Goal: Transaction & Acquisition: Book appointment/travel/reservation

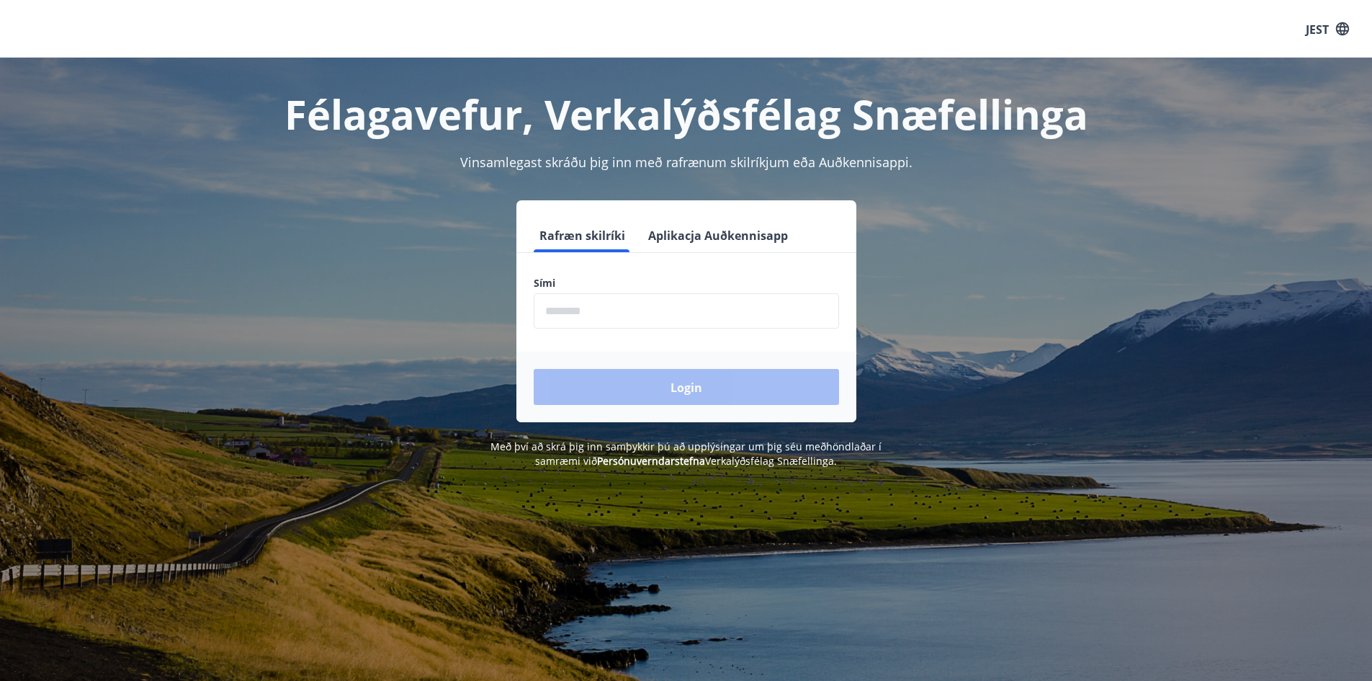
click at [677, 308] on input "phone" at bounding box center [686, 310] width 305 height 35
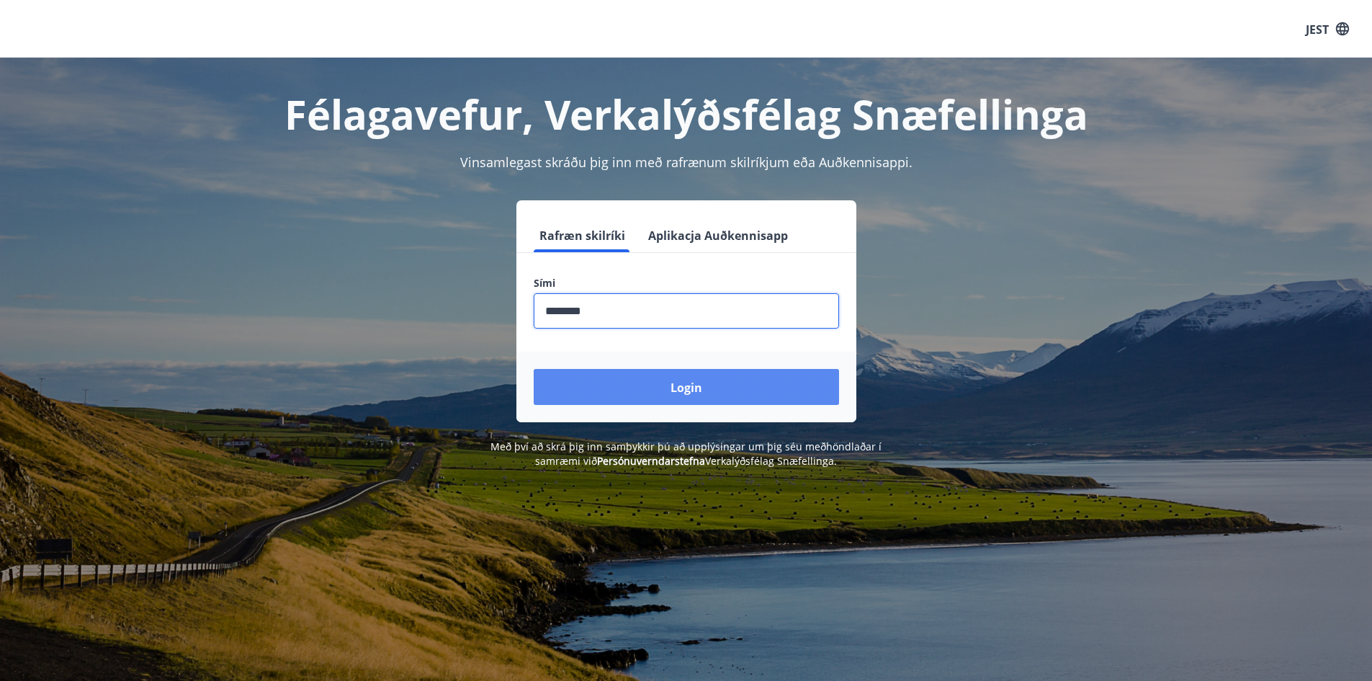
type input "********"
click at [709, 395] on button "Login" at bounding box center [686, 387] width 305 height 36
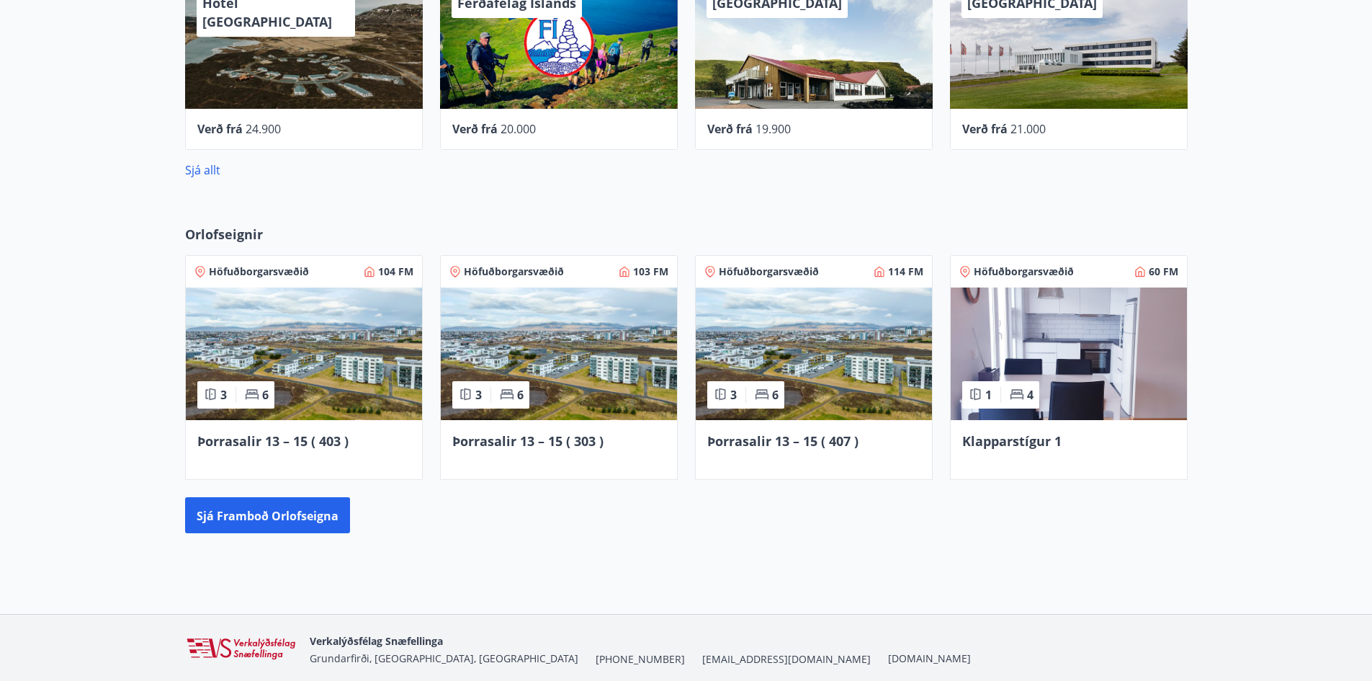
scroll to position [856, 0]
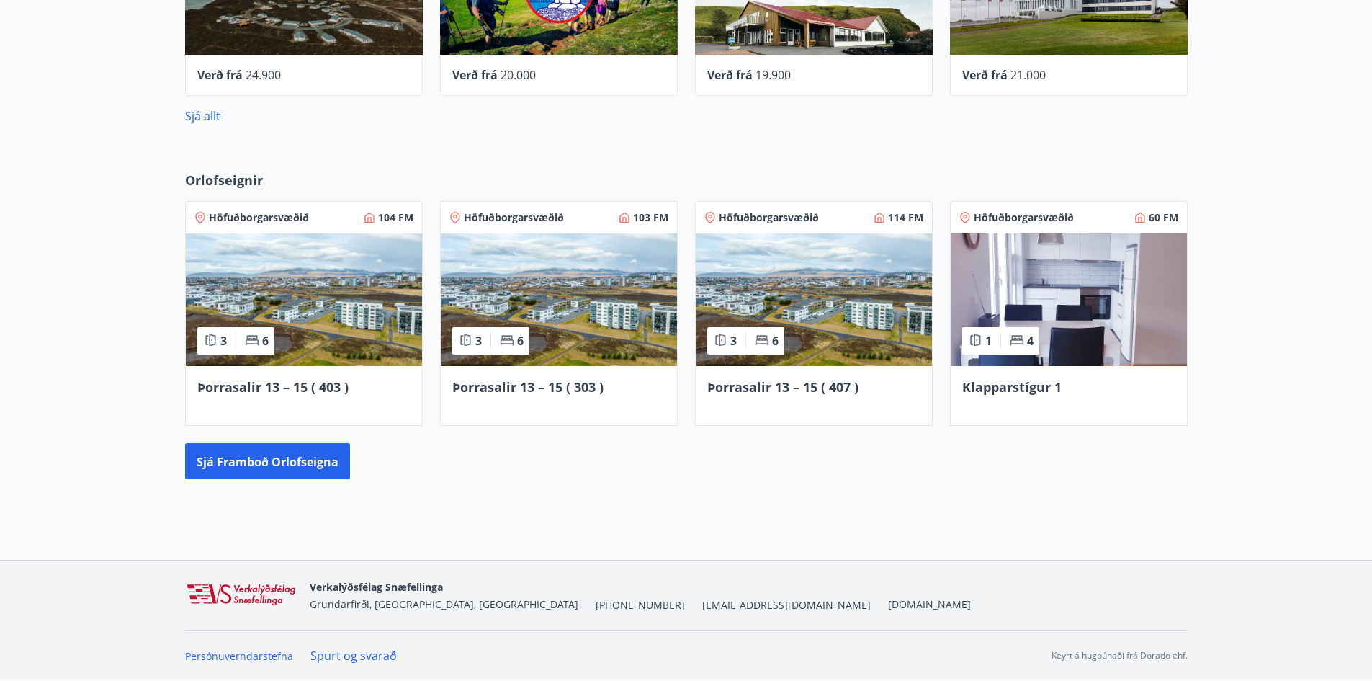
click at [264, 382] on font "Þorrasalir 13 – 15 ( 403 )" at bounding box center [272, 386] width 151 height 17
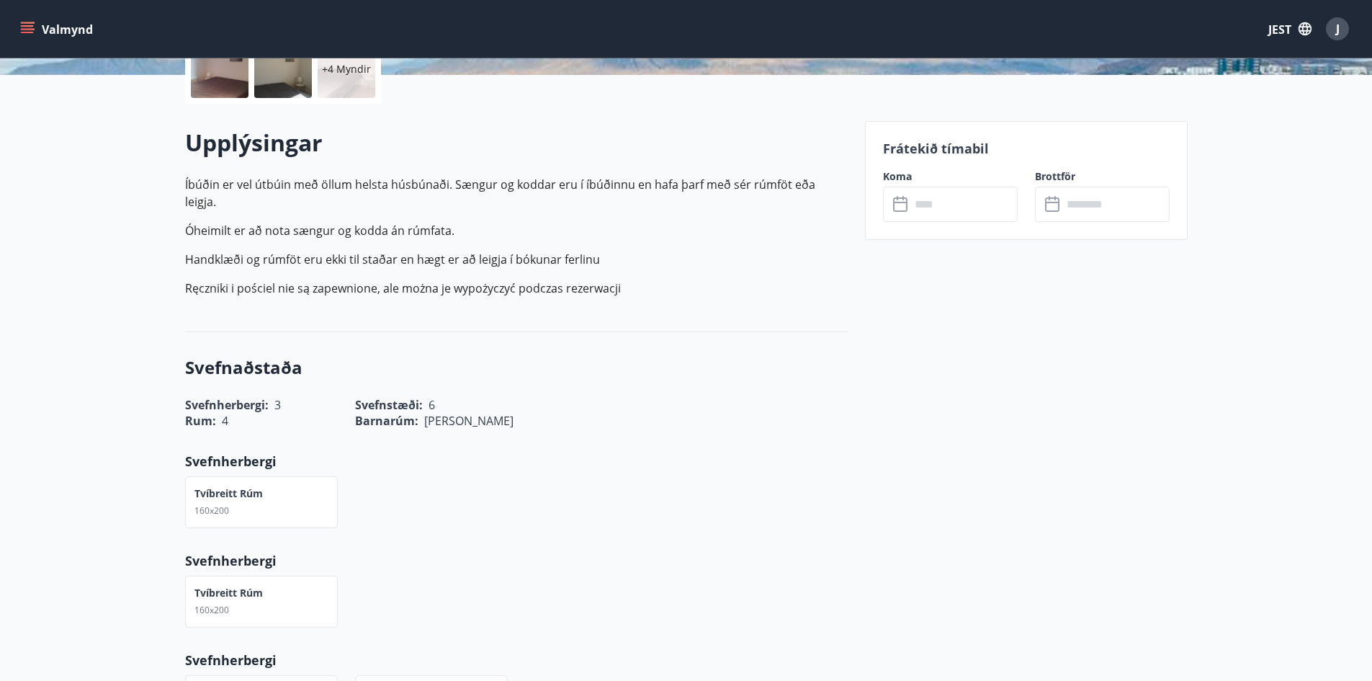
scroll to position [360, 0]
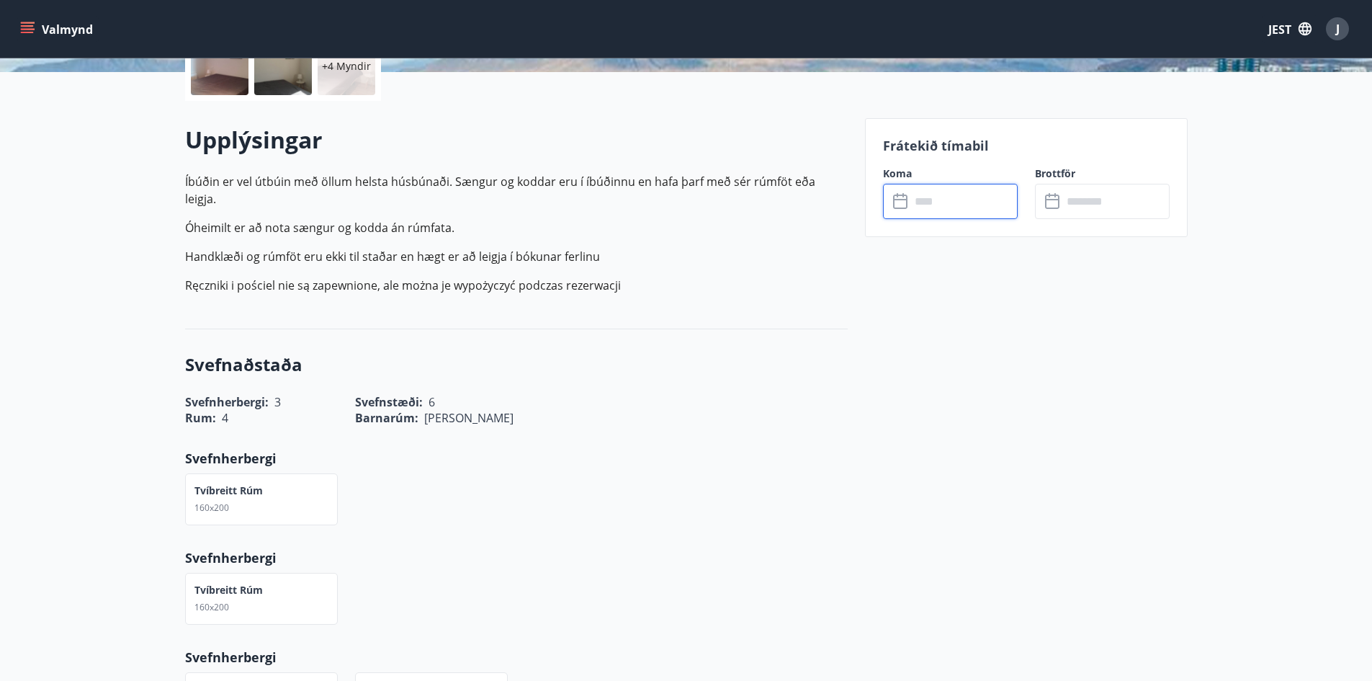
click at [935, 207] on input "text" at bounding box center [964, 201] width 107 height 35
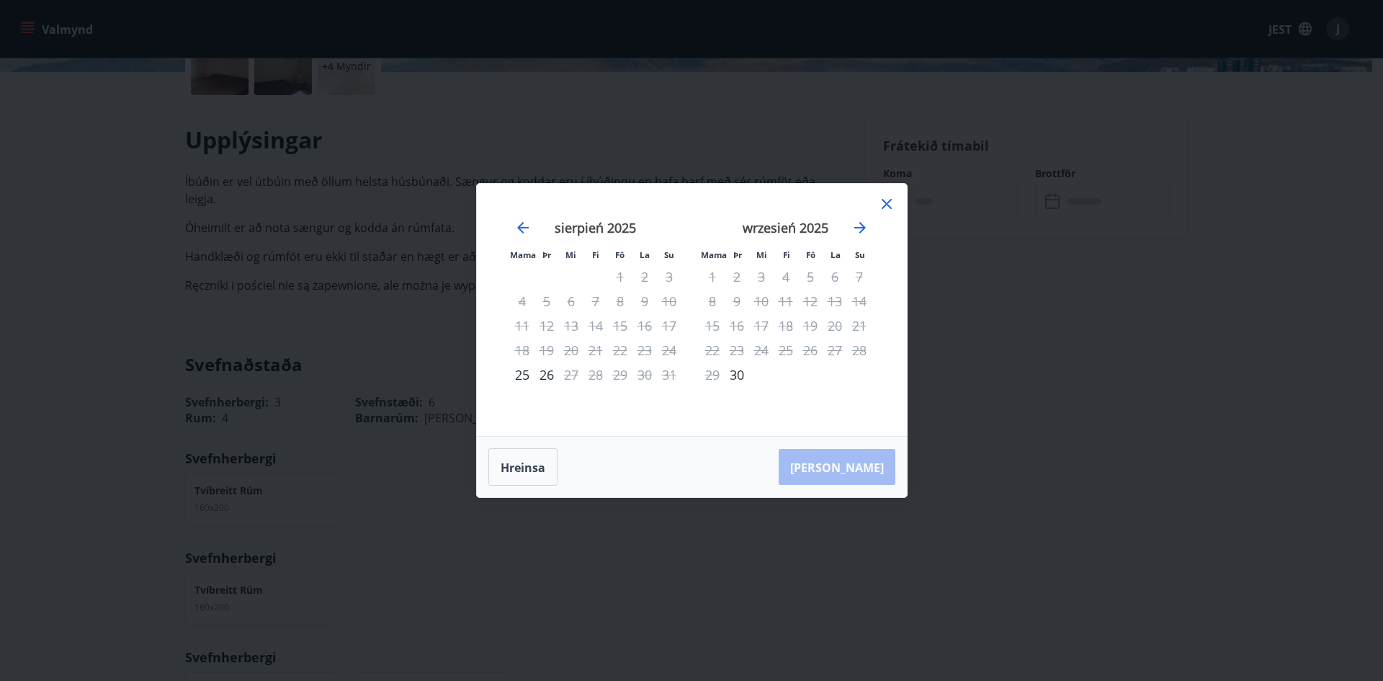
drag, startPoint x: 882, startPoint y: 199, endPoint x: 873, endPoint y: 202, distance: 10.0
click at [882, 200] on icon at bounding box center [886, 203] width 17 height 17
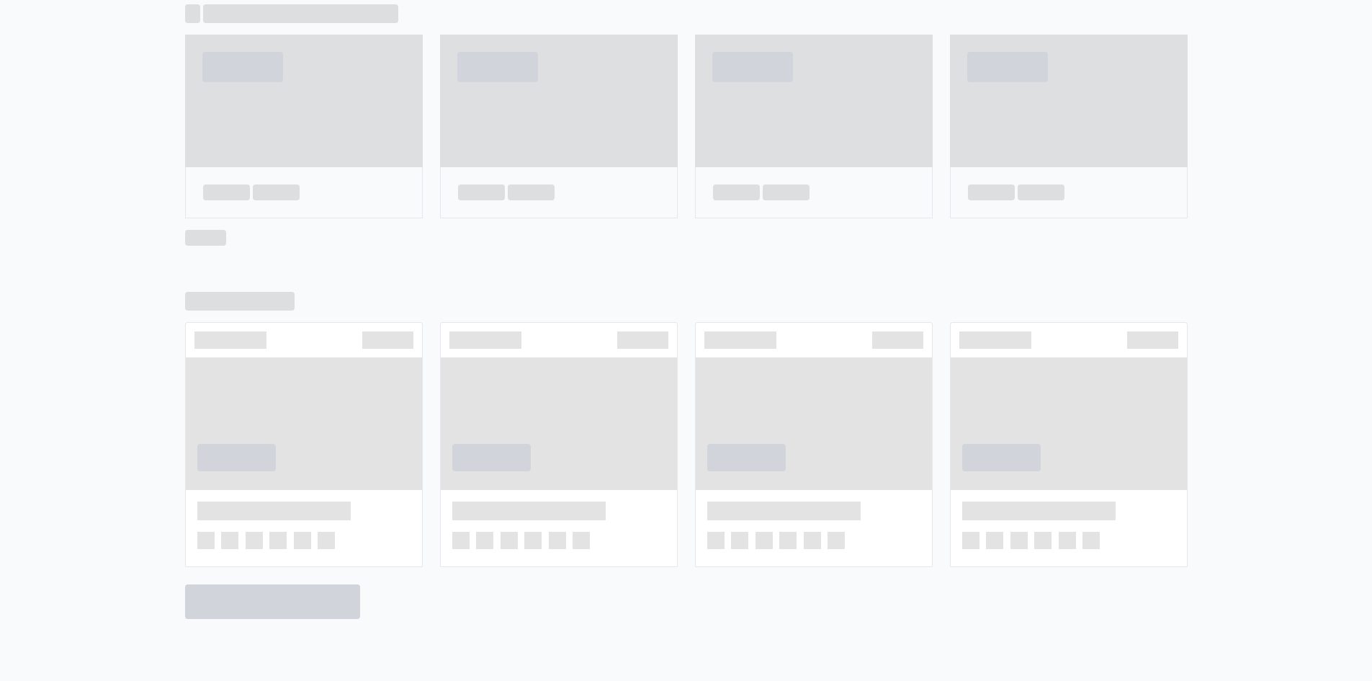
scroll to position [744, 0]
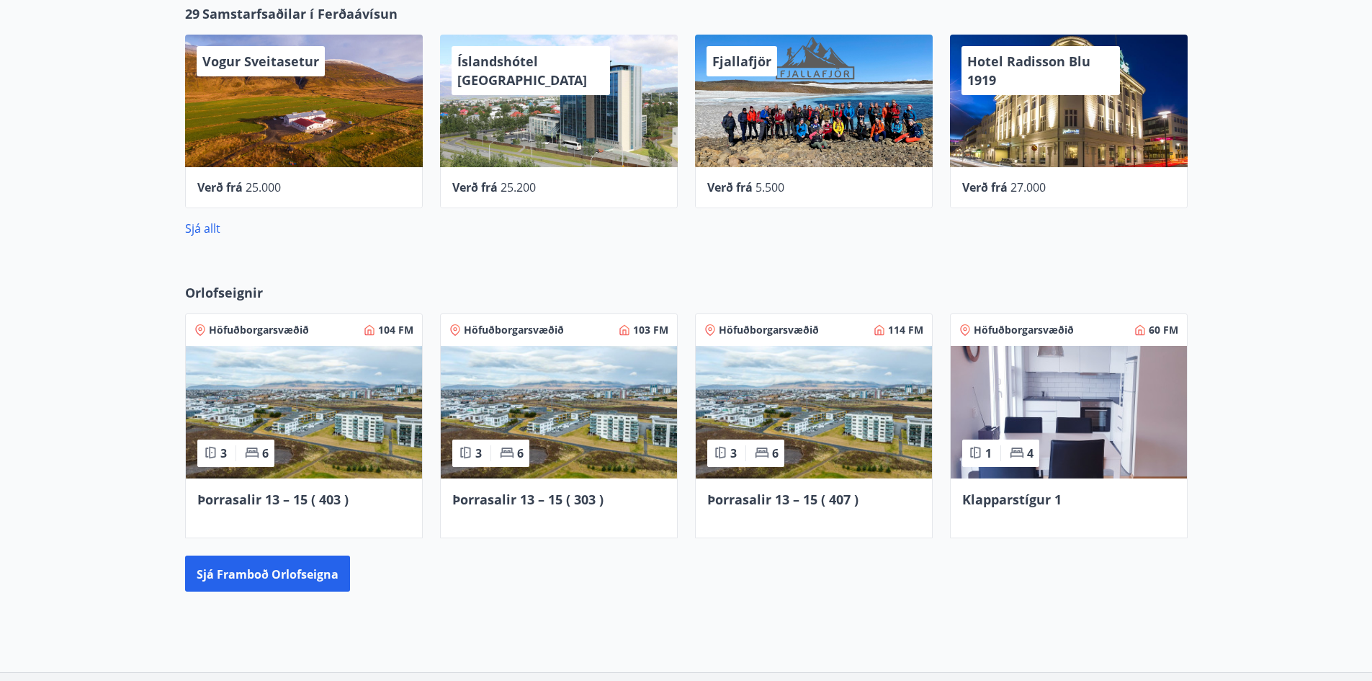
click at [565, 424] on img at bounding box center [559, 412] width 236 height 133
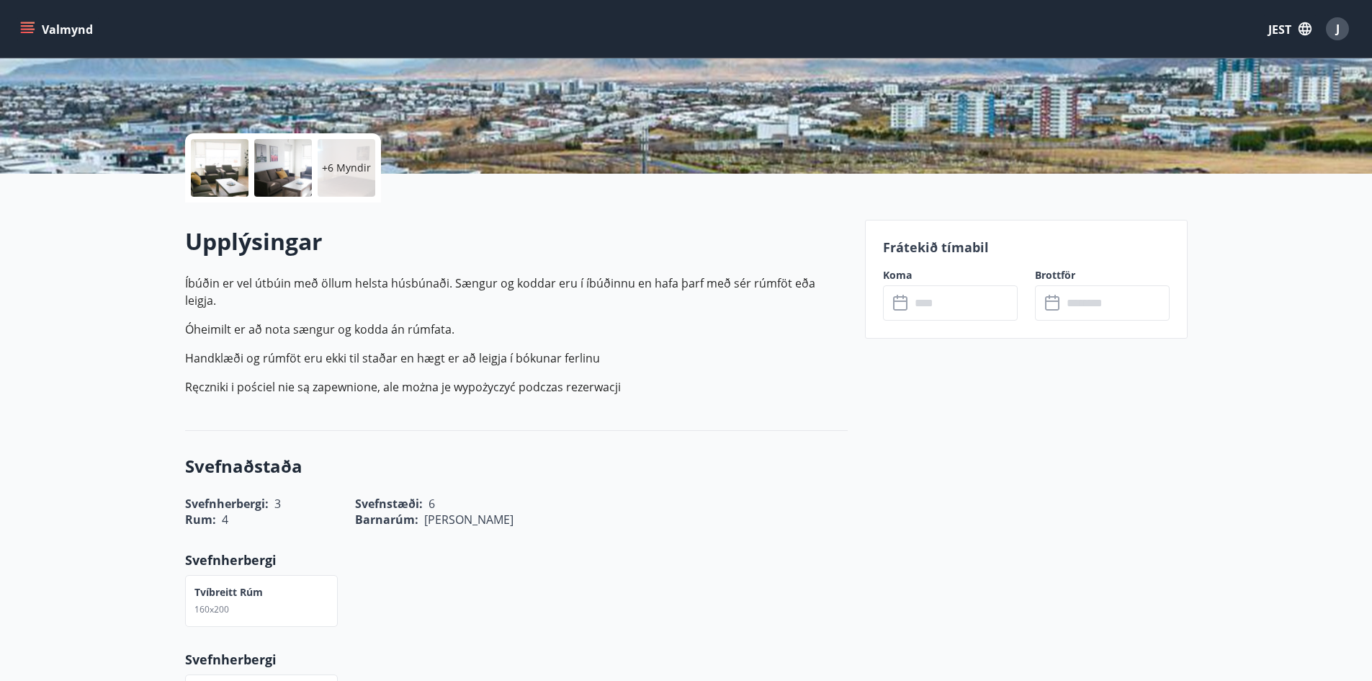
scroll to position [360, 0]
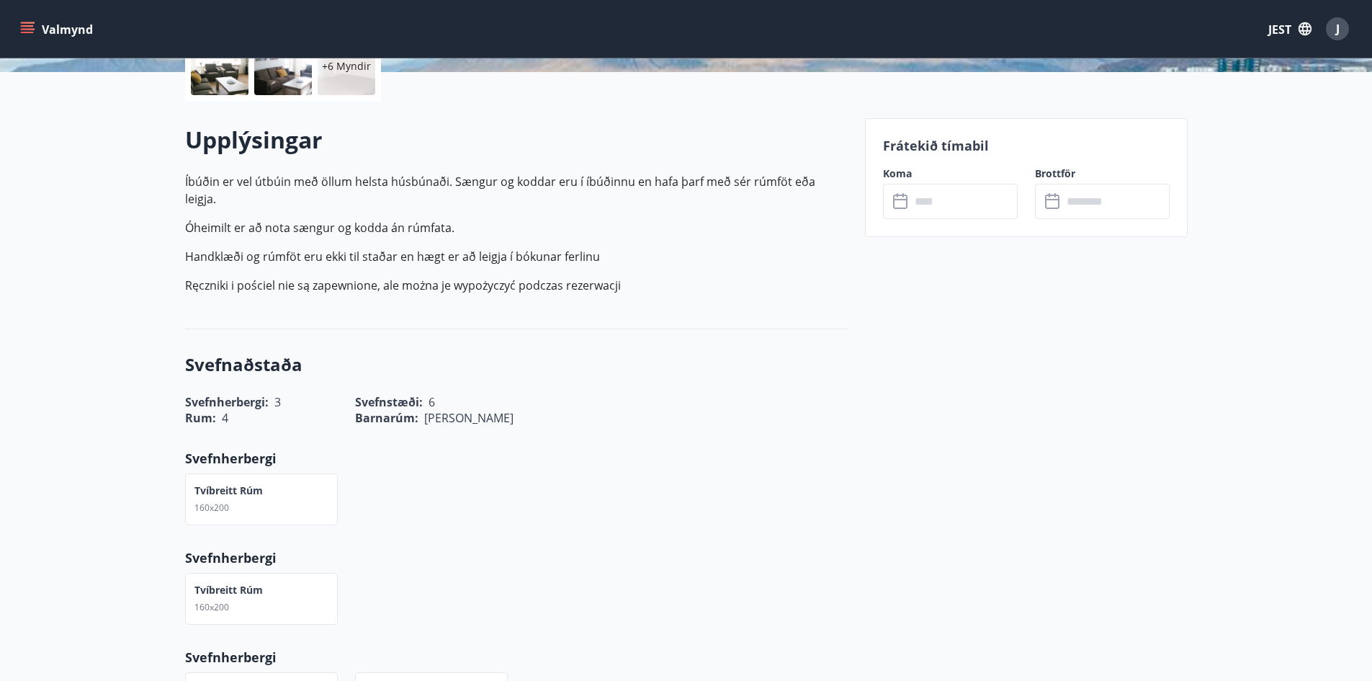
click at [936, 205] on input "text" at bounding box center [964, 201] width 107 height 35
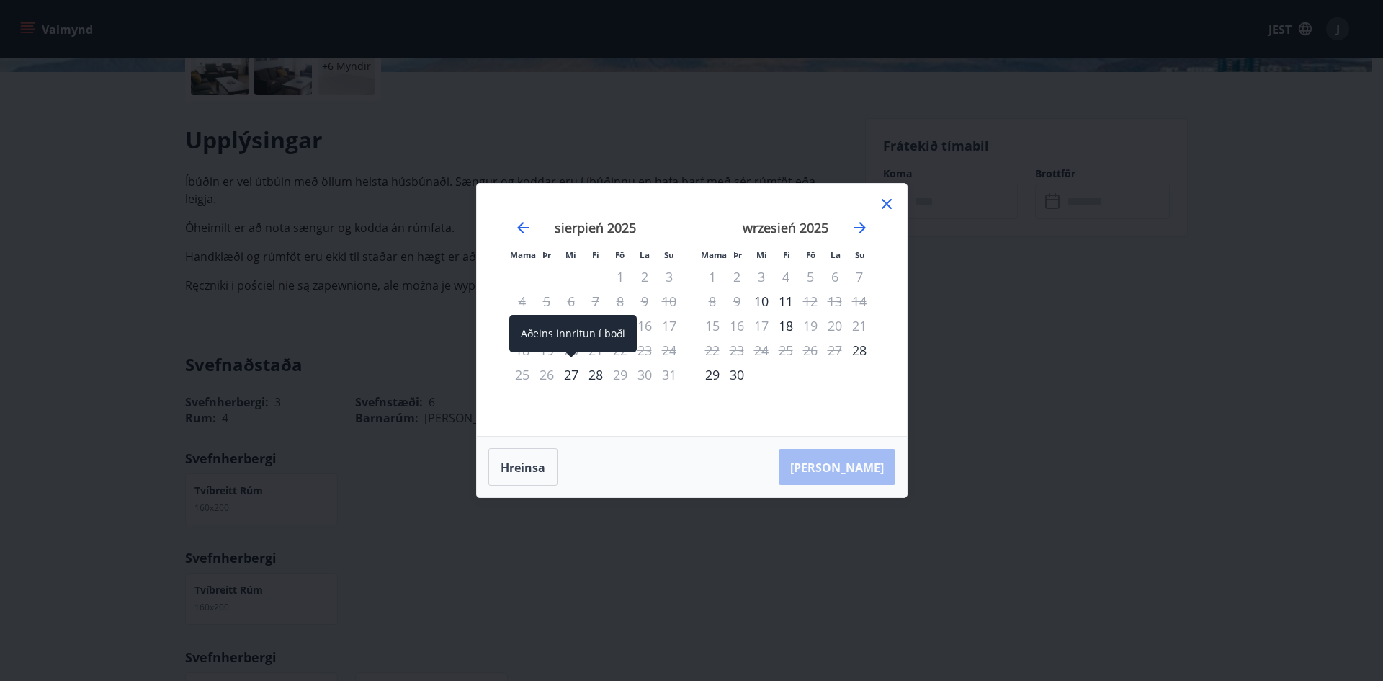
click at [570, 375] on font "27" at bounding box center [571, 374] width 14 height 17
click at [620, 378] on font "29" at bounding box center [620, 374] width 14 height 17
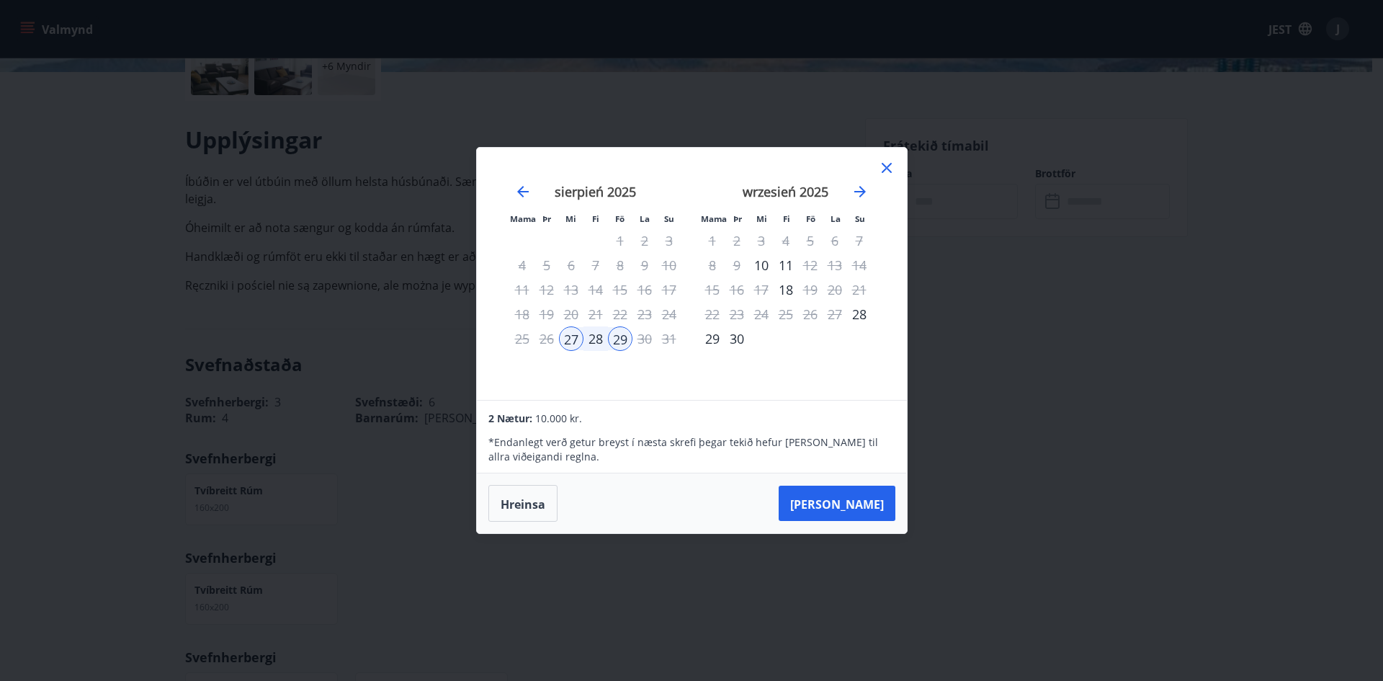
click at [888, 164] on icon at bounding box center [886, 167] width 17 height 17
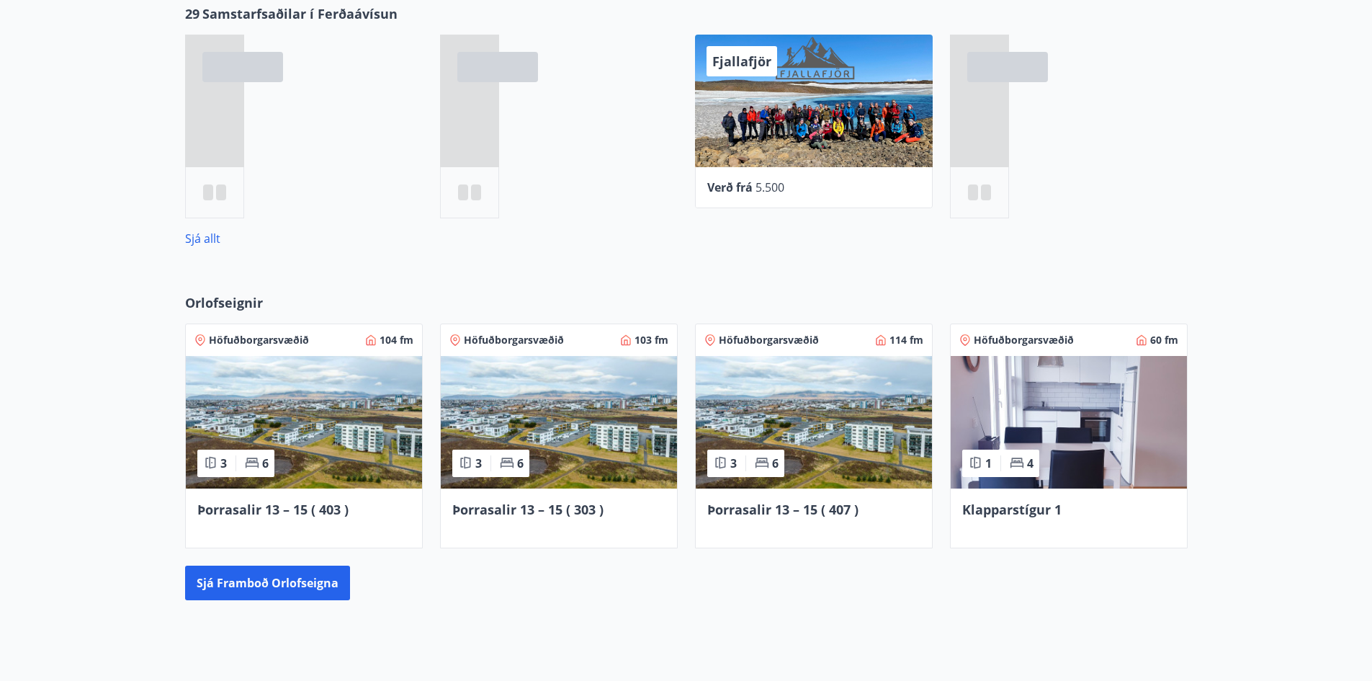
scroll to position [842, 0]
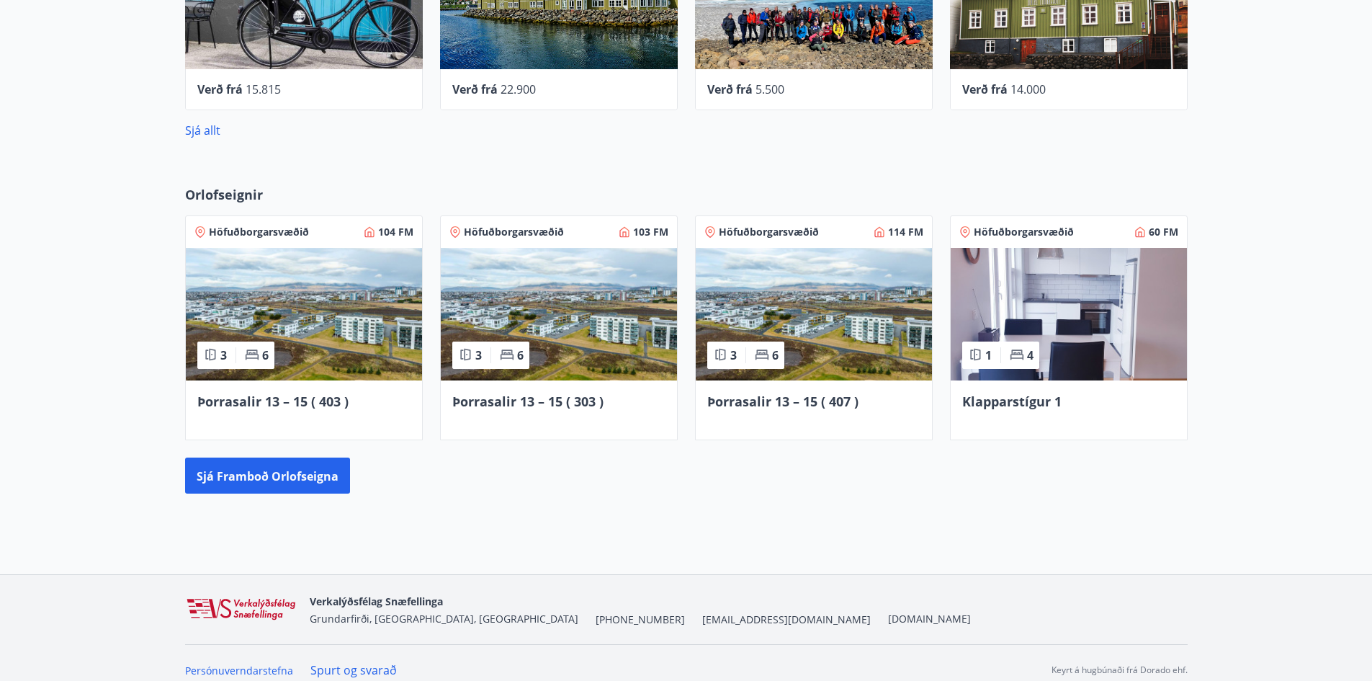
click at [836, 328] on img at bounding box center [814, 314] width 236 height 133
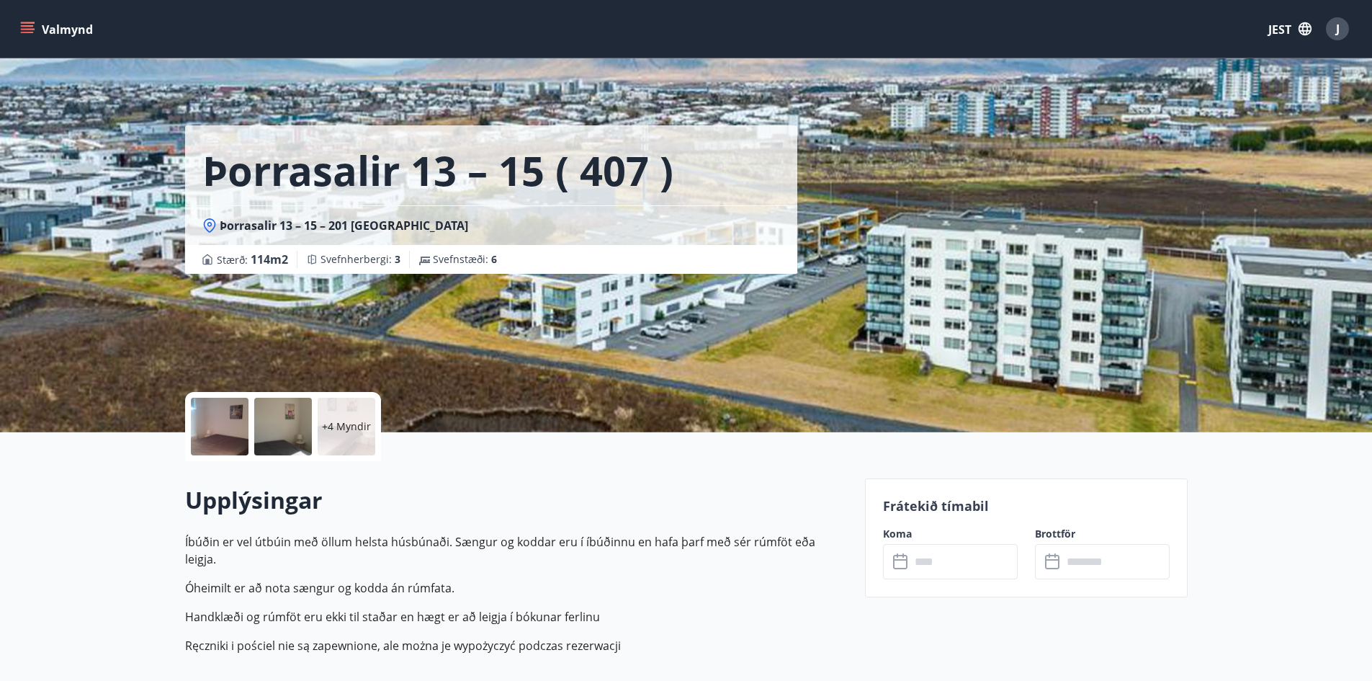
click at [936, 568] on input "text" at bounding box center [964, 561] width 107 height 35
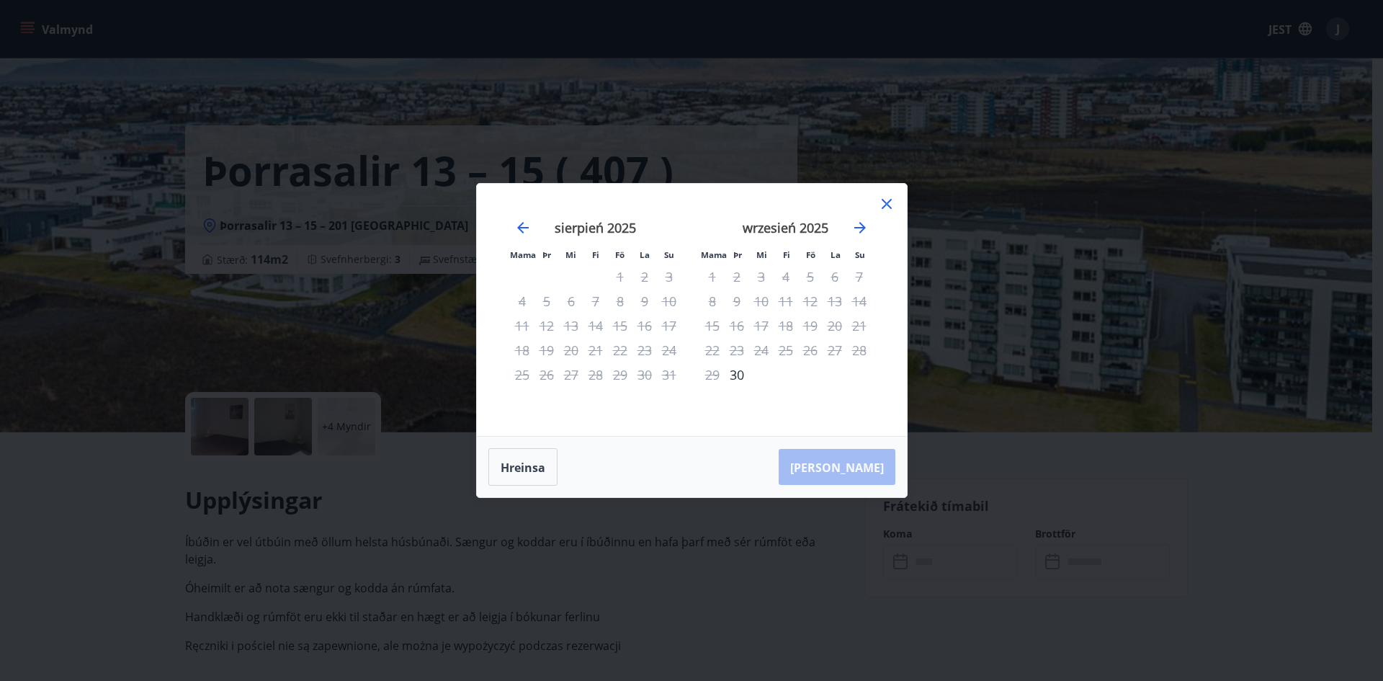
click at [890, 202] on icon at bounding box center [886, 203] width 17 height 17
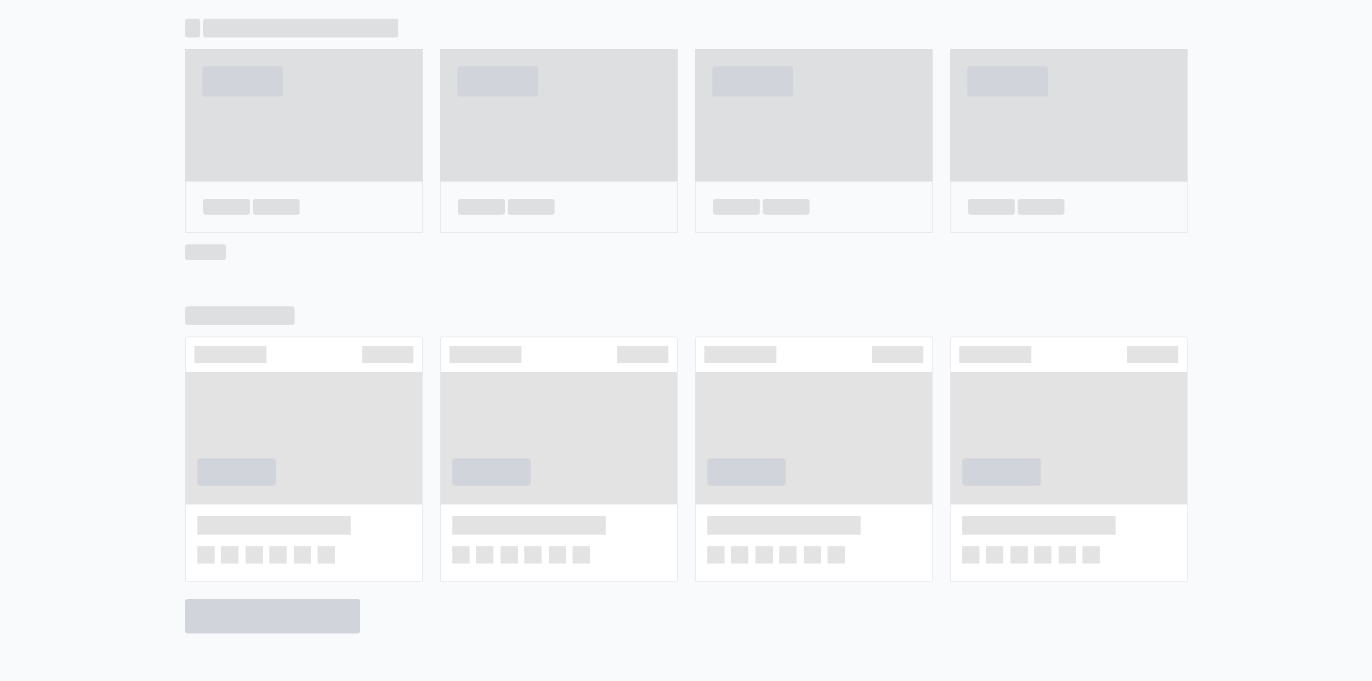
scroll to position [730, 0]
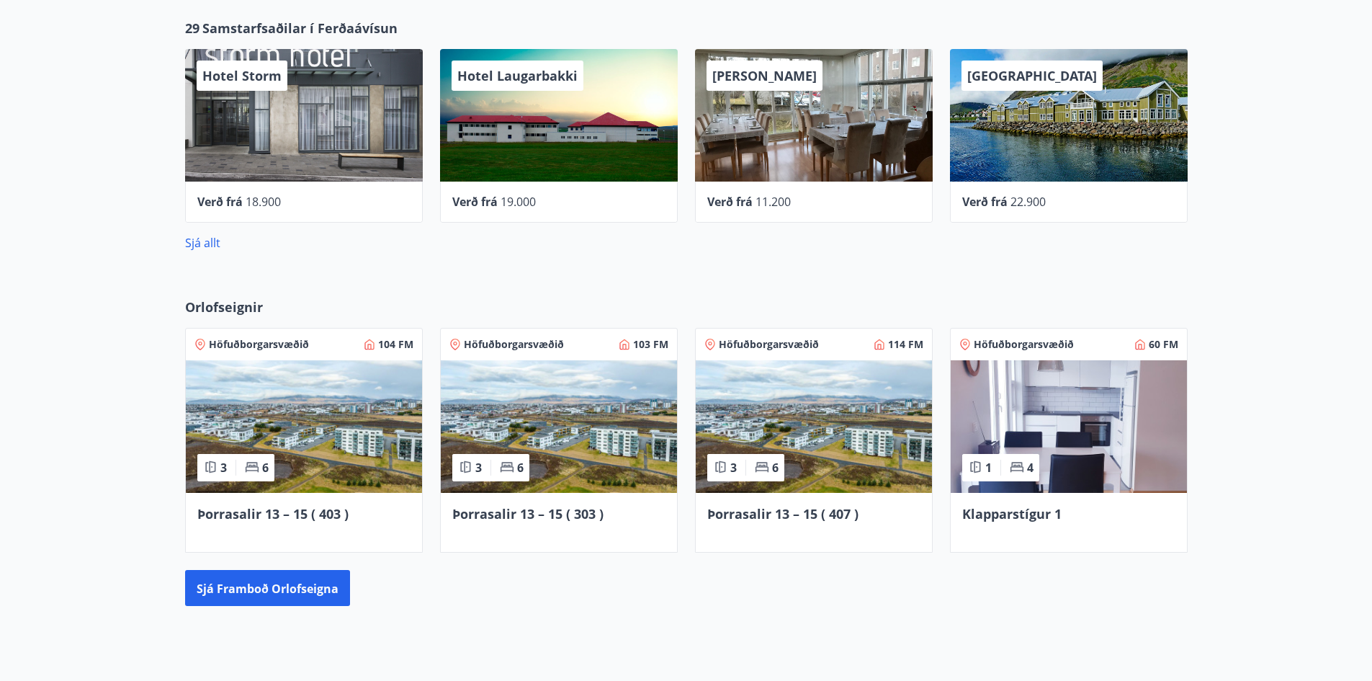
click at [563, 429] on img at bounding box center [559, 426] width 236 height 133
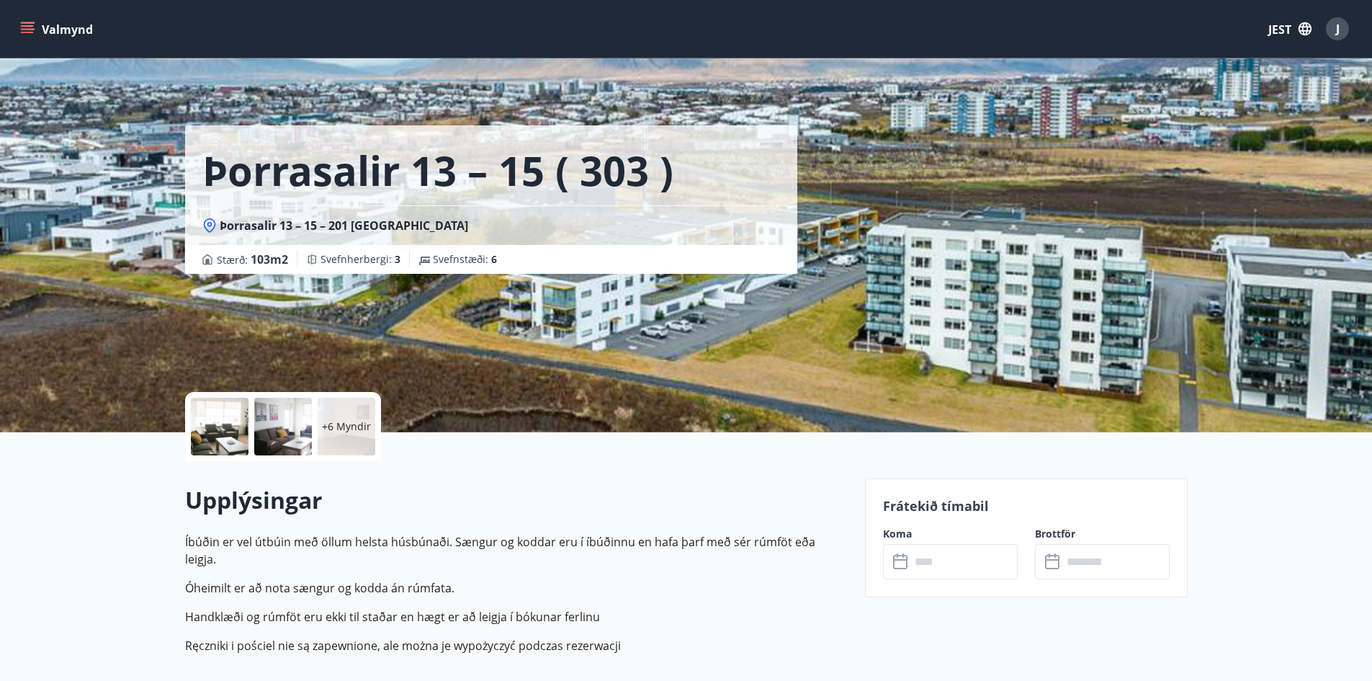
click at [930, 562] on input "text" at bounding box center [964, 561] width 107 height 35
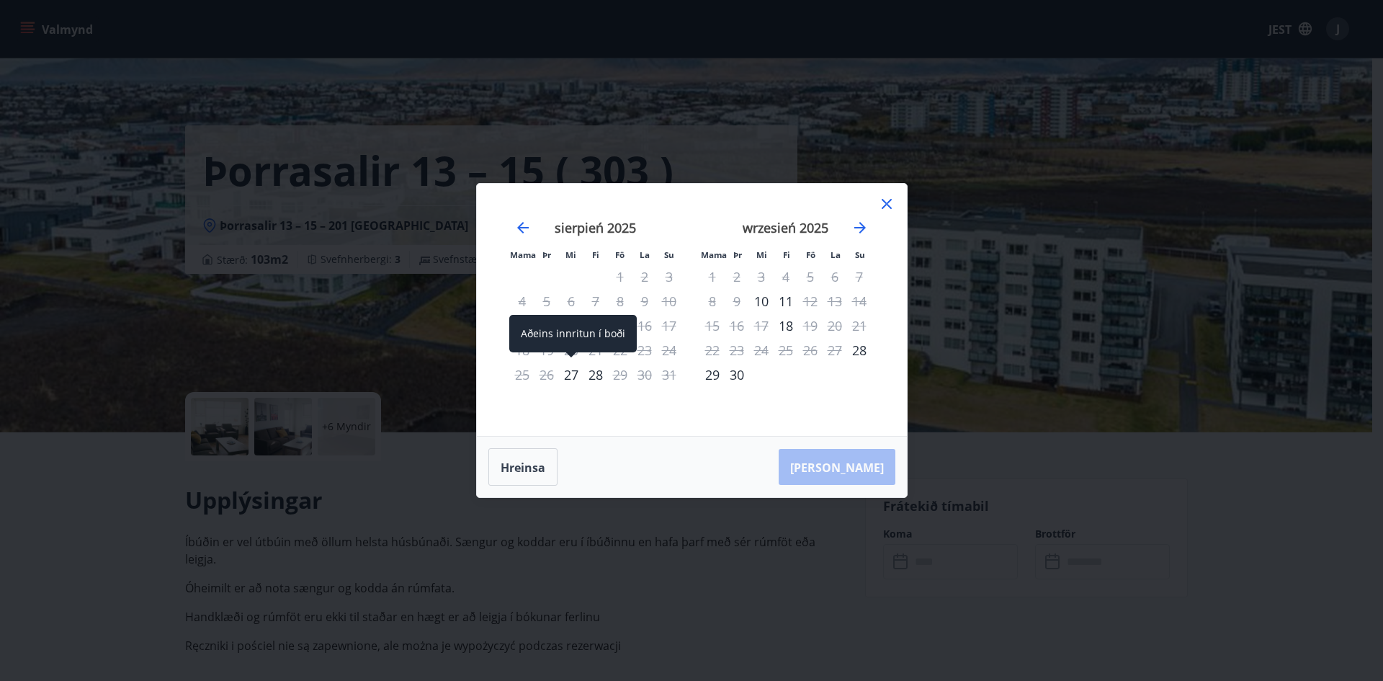
click at [571, 375] on font "27" at bounding box center [571, 374] width 14 height 17
drag, startPoint x: 618, startPoint y: 373, endPoint x: 652, endPoint y: 399, distance: 42.6
click at [618, 374] on font "29" at bounding box center [620, 374] width 14 height 17
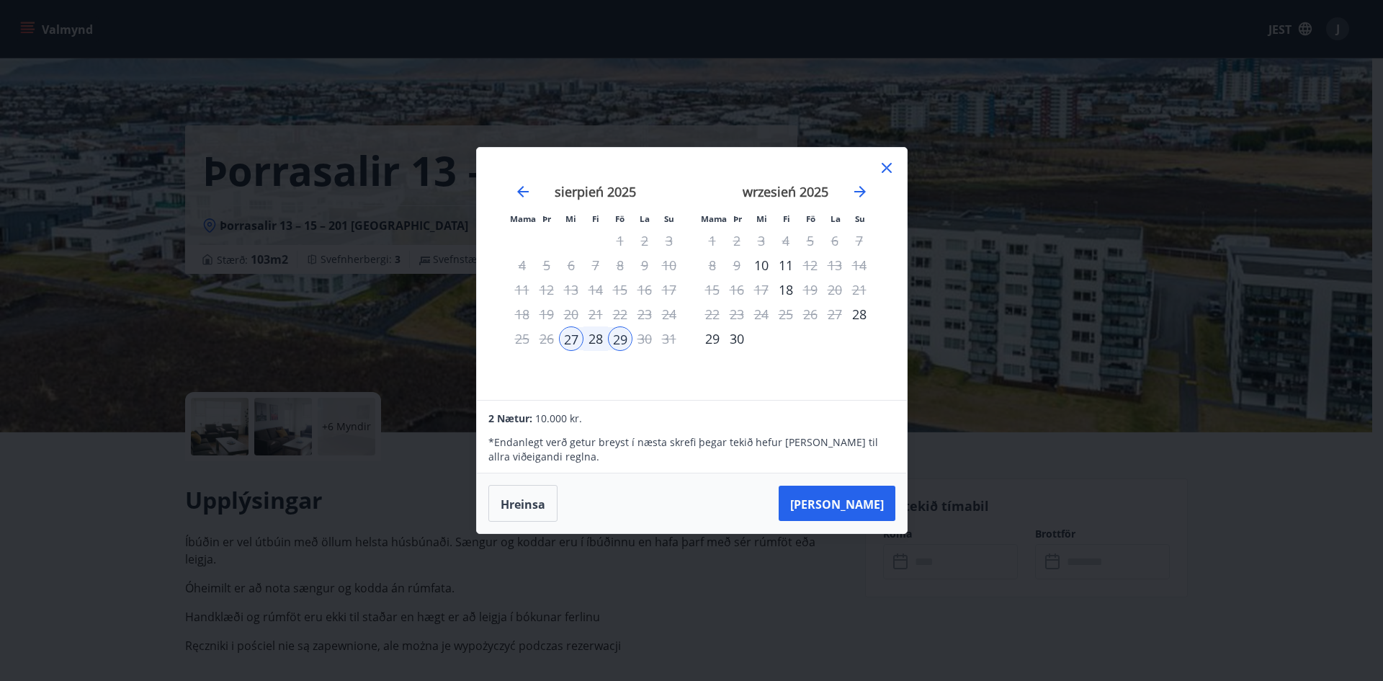
click at [859, 506] on font "[PERSON_NAME]" at bounding box center [837, 504] width 94 height 16
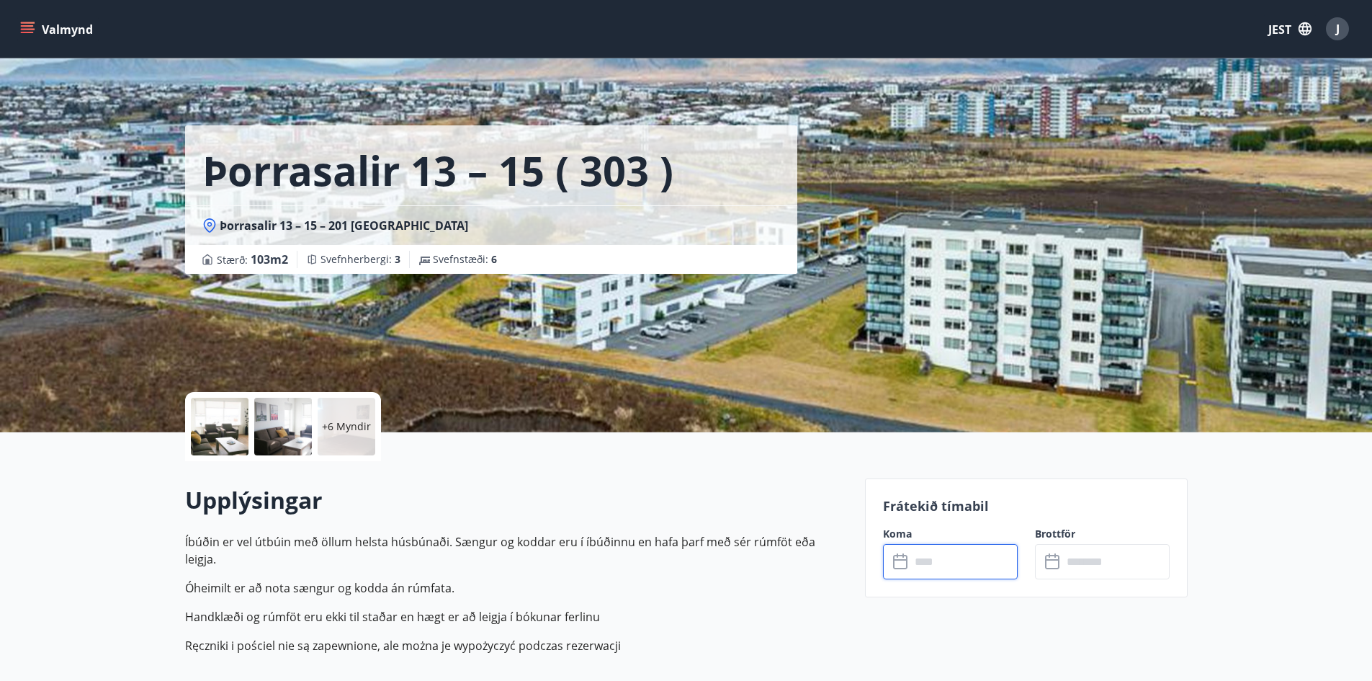
type input "******"
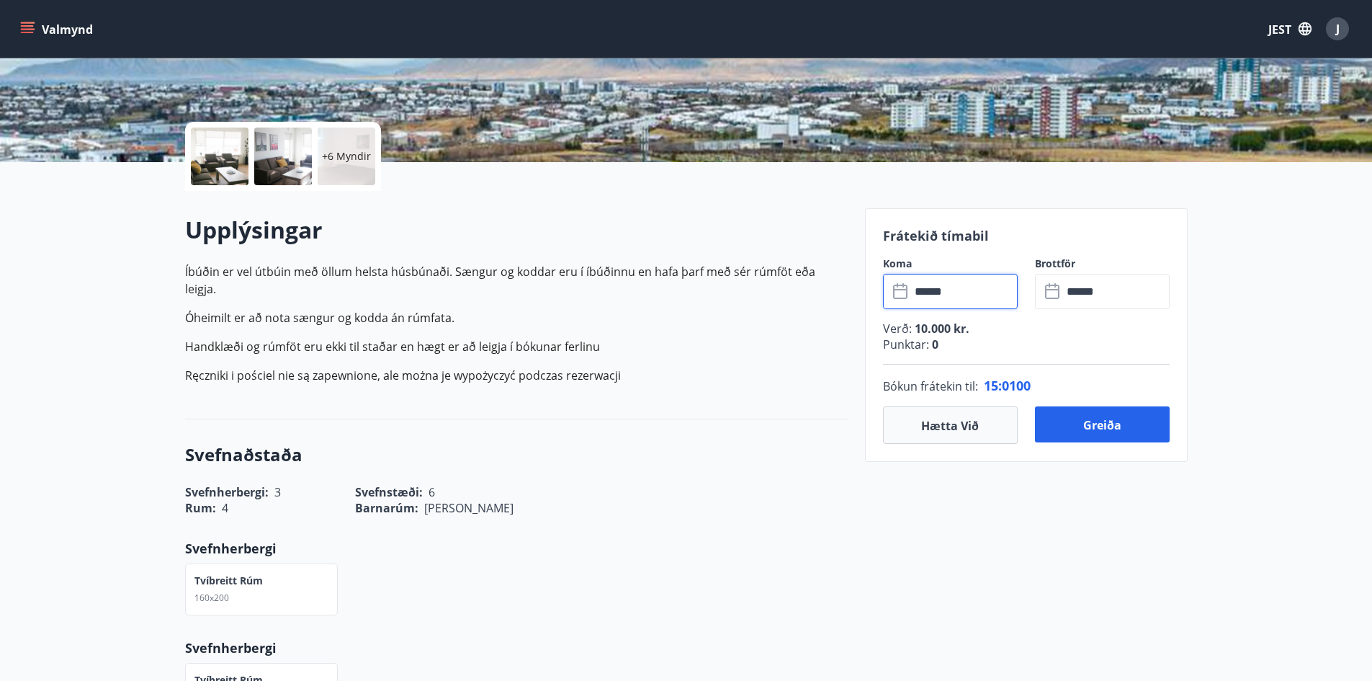
scroll to position [288, 0]
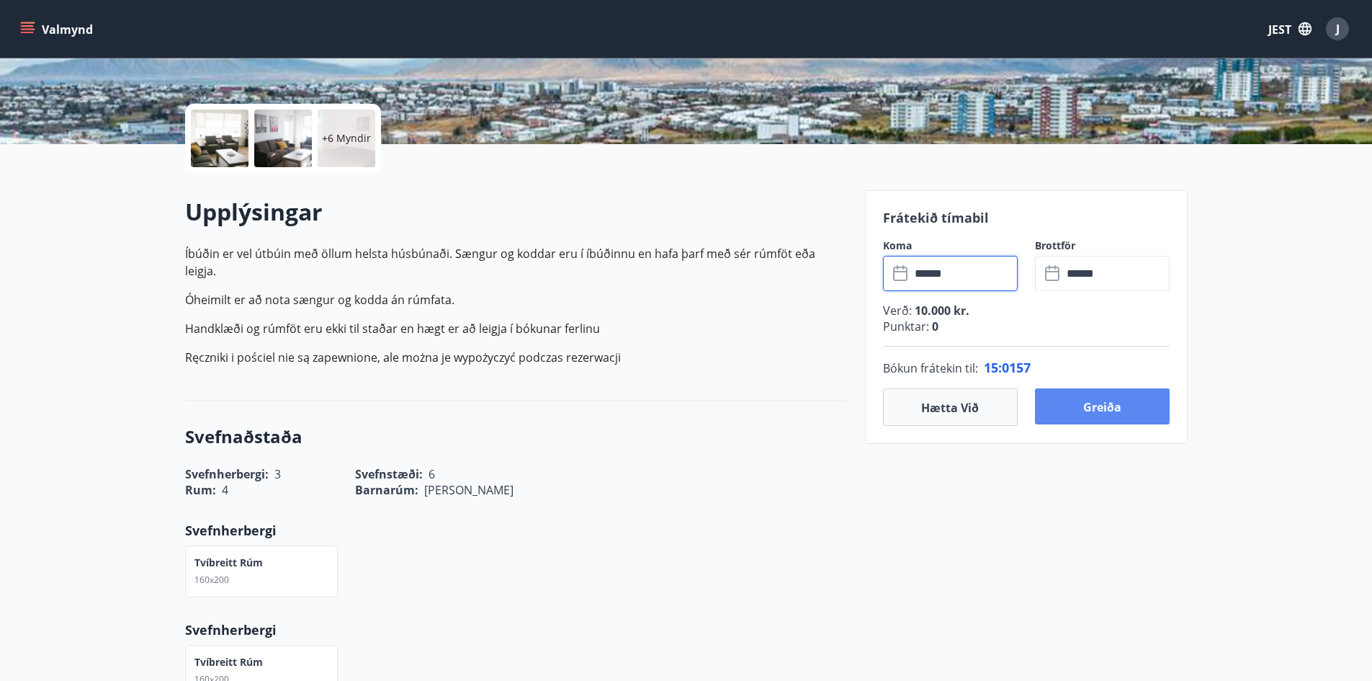
click at [1122, 411] on button "Greiða" at bounding box center [1102, 406] width 135 height 36
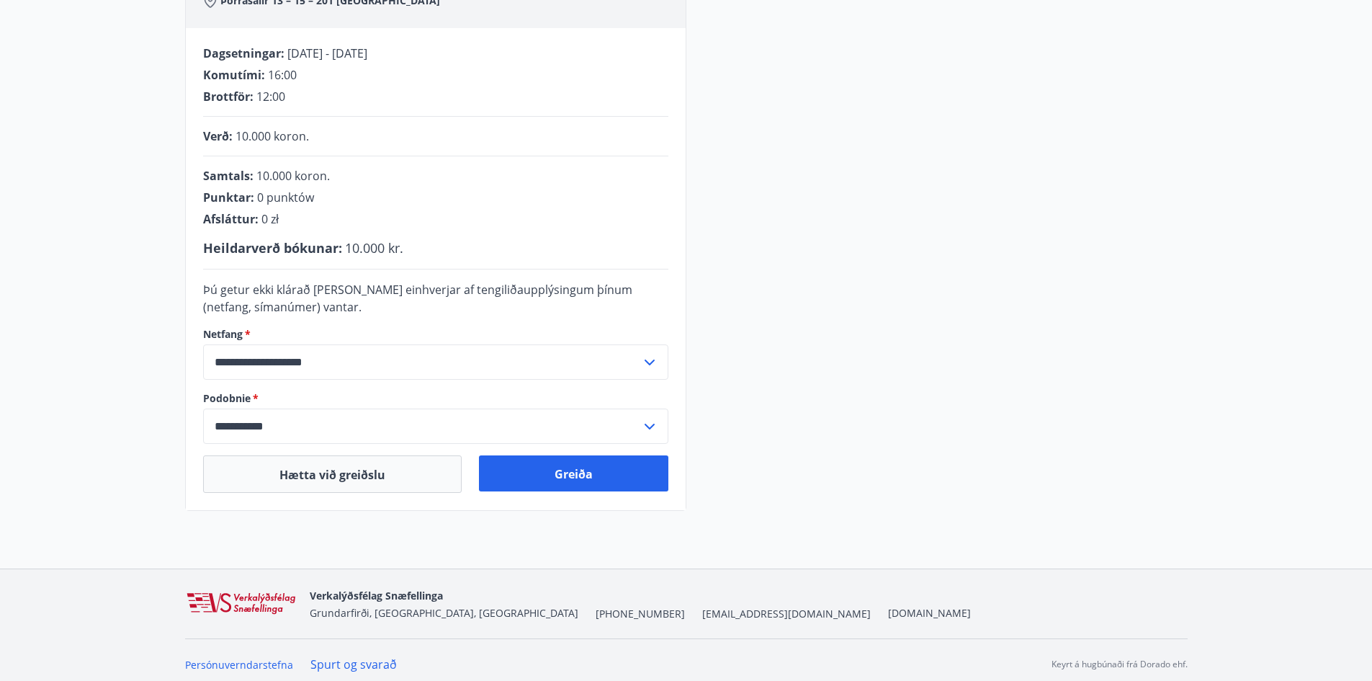
scroll to position [274, 0]
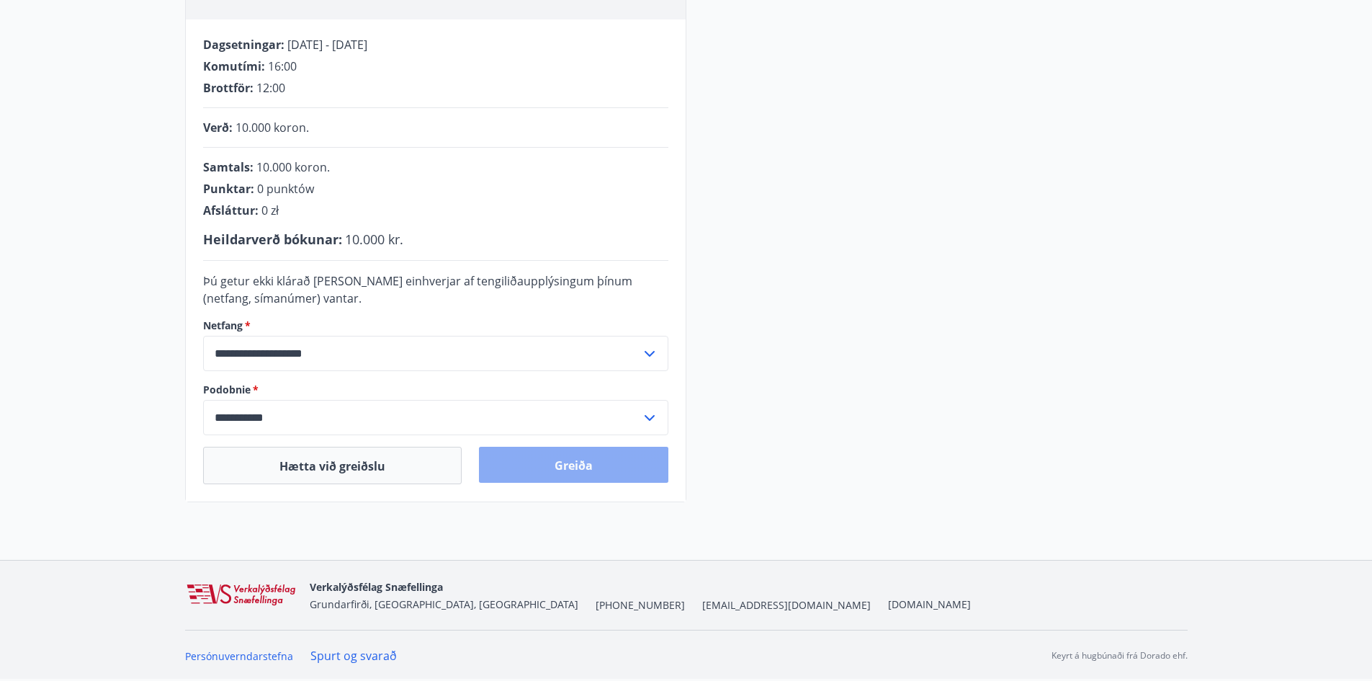
click at [573, 467] on font "Greiða" at bounding box center [574, 465] width 38 height 16
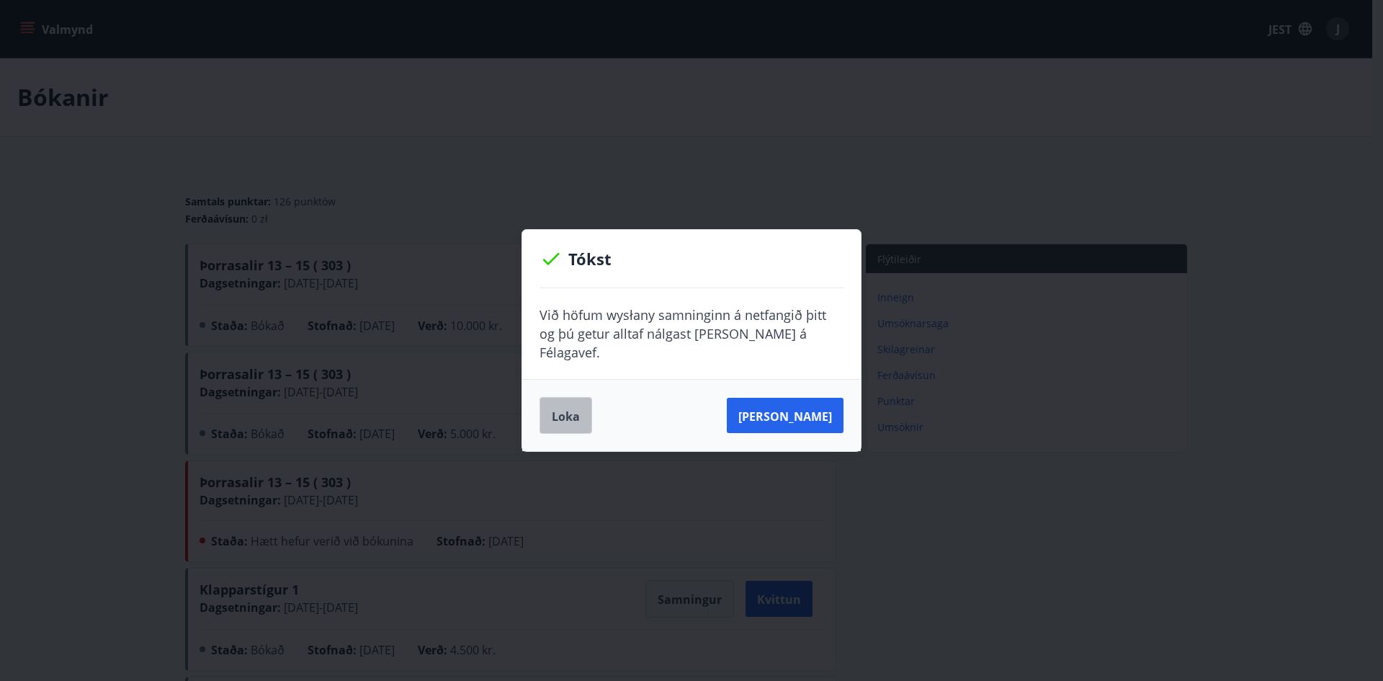
click at [560, 408] on font "Loka" at bounding box center [566, 416] width 28 height 16
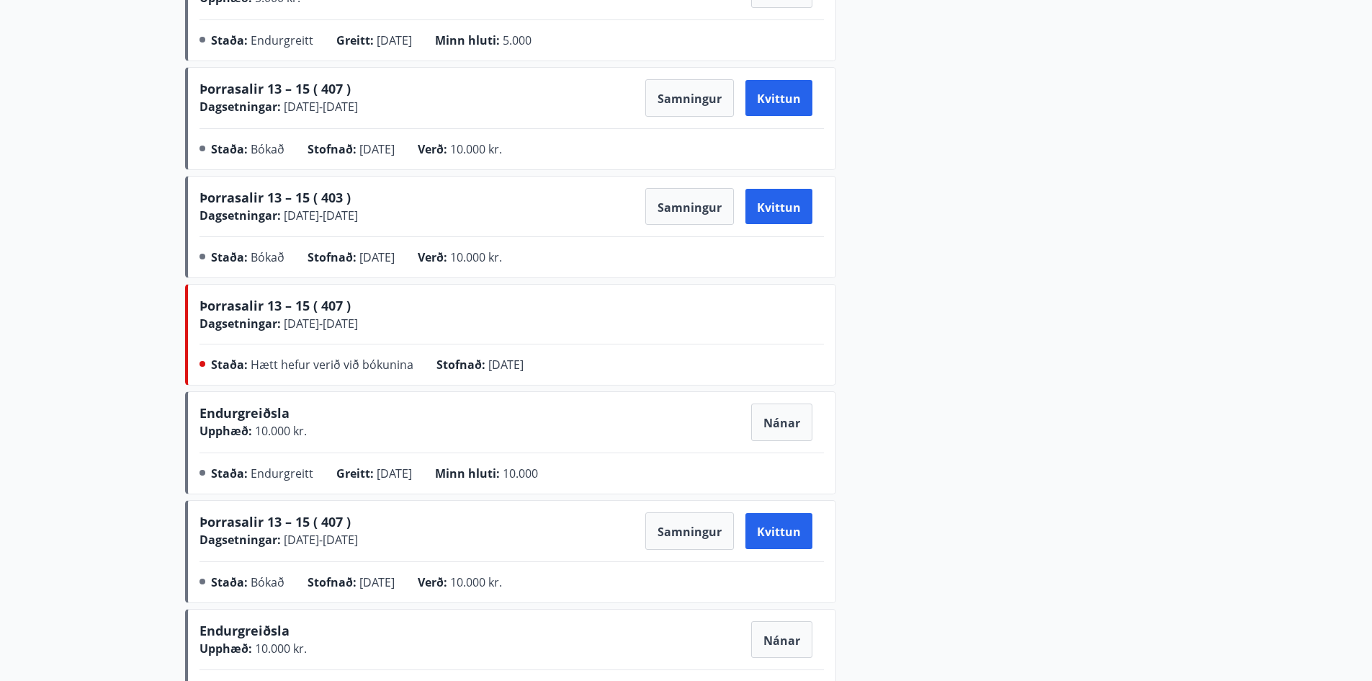
scroll to position [1153, 0]
